Goal: Task Accomplishment & Management: Use online tool/utility

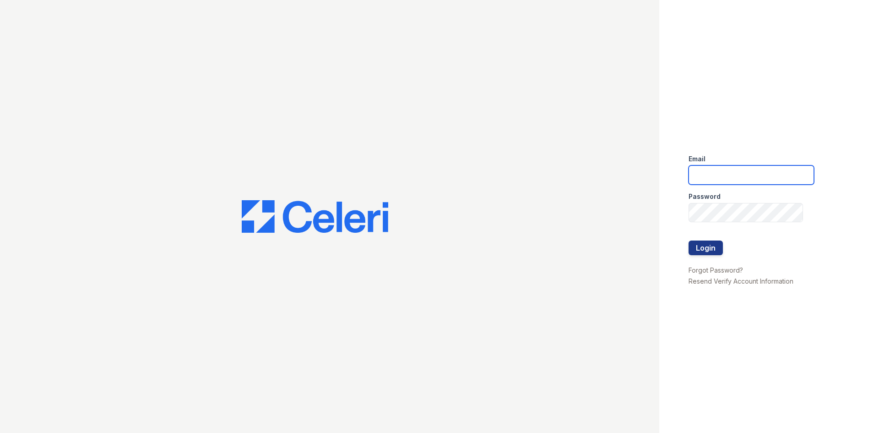
click at [720, 180] on input "email" at bounding box center [751, 174] width 125 height 19
type input "arrivenorthshore@trinity-pm.com"
click at [704, 248] on button "Login" at bounding box center [706, 247] width 34 height 15
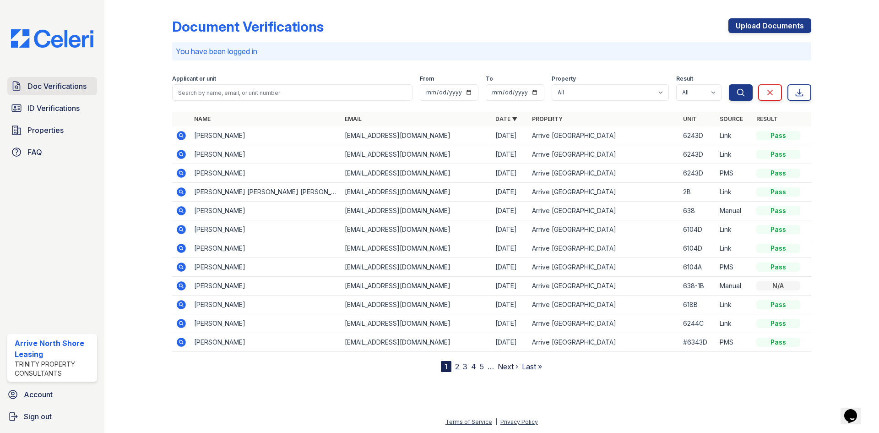
click at [59, 87] on span "Doc Verifications" at bounding box center [56, 86] width 59 height 11
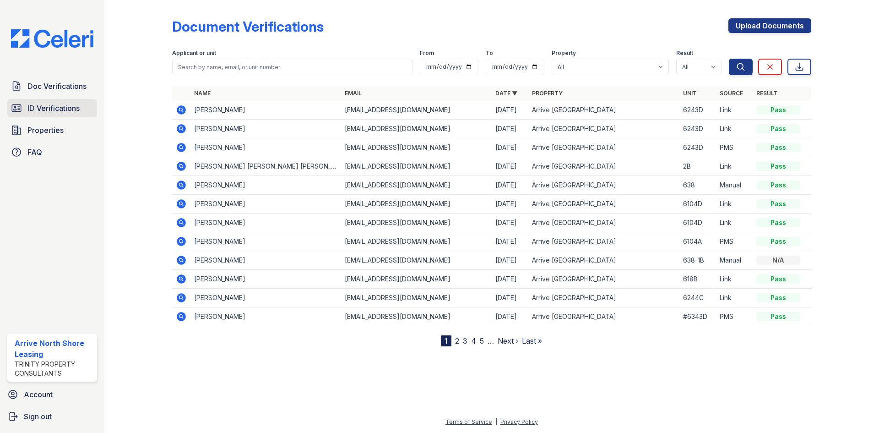
click at [61, 108] on span "ID Verifications" at bounding box center [53, 108] width 52 height 11
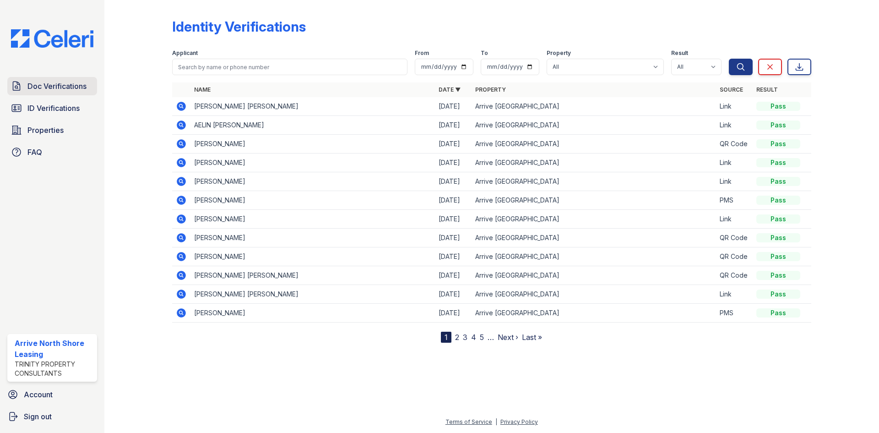
click at [64, 91] on span "Doc Verifications" at bounding box center [56, 86] width 59 height 11
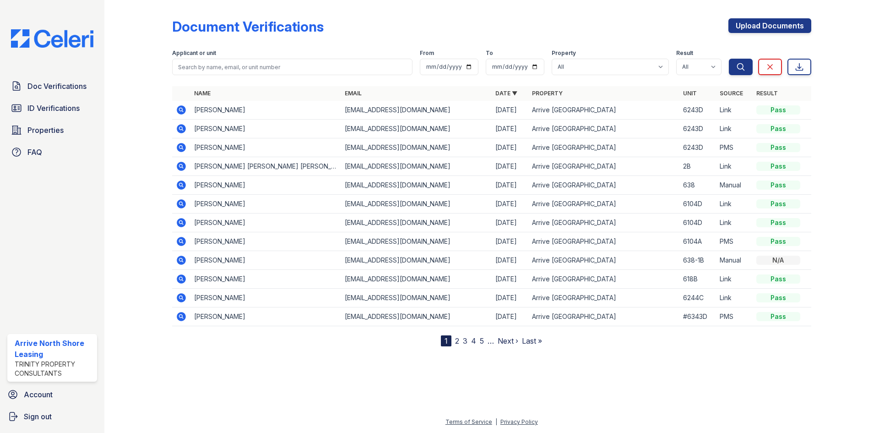
click at [182, 167] on icon at bounding box center [181, 166] width 11 height 11
